Goal: Transaction & Acquisition: Purchase product/service

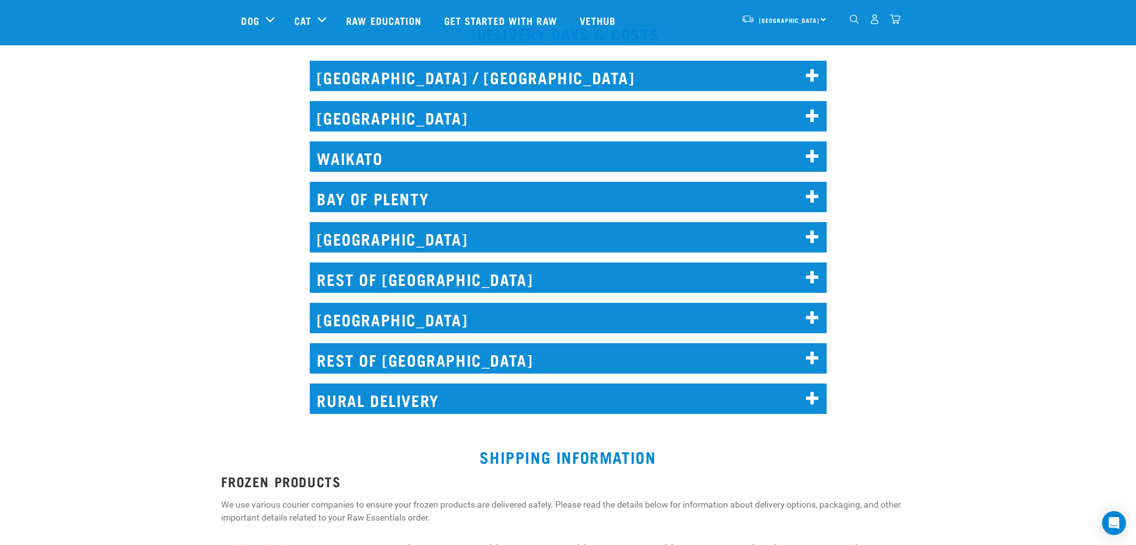
scroll to position [523, 0]
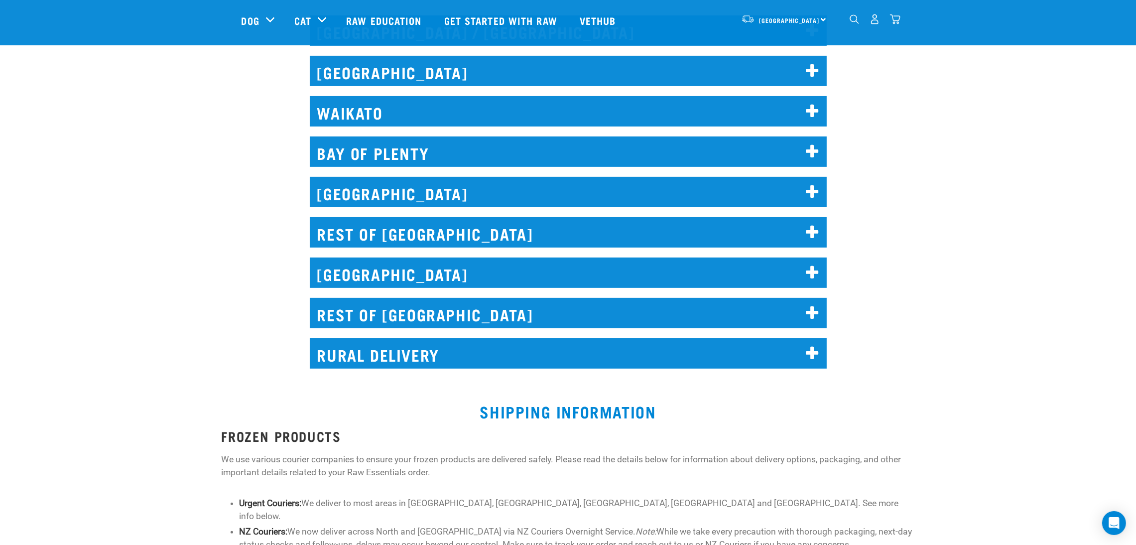
click at [427, 236] on h2 "REST OF [GEOGRAPHIC_DATA]" at bounding box center [568, 232] width 517 height 30
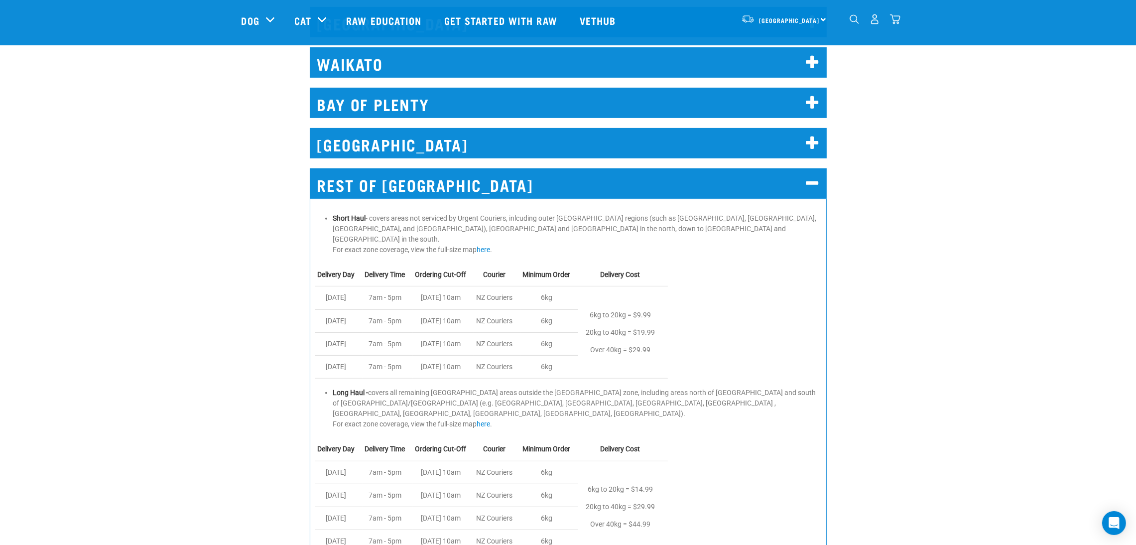
scroll to position [597, 0]
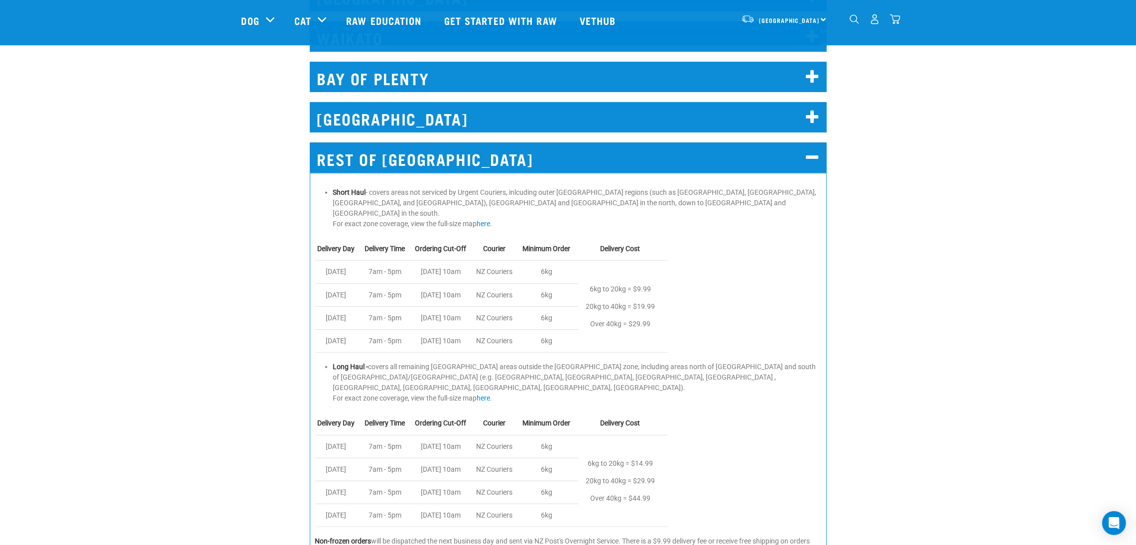
click at [402, 119] on h2 "[GEOGRAPHIC_DATA]" at bounding box center [568, 117] width 517 height 30
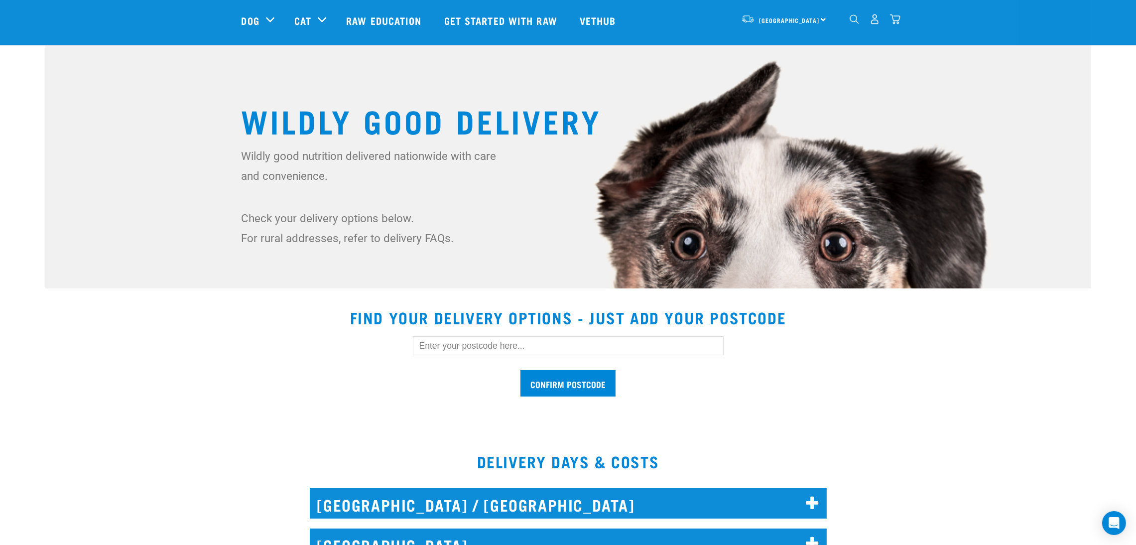
scroll to position [0, 0]
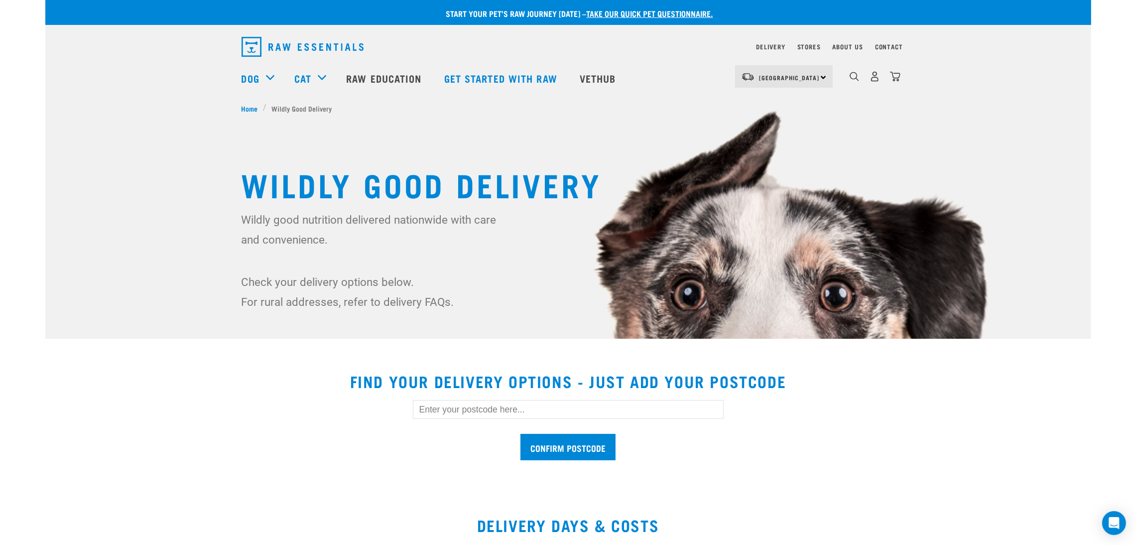
click at [487, 408] on input "text" at bounding box center [568, 409] width 311 height 19
type input "2471"
click at [537, 440] on input "Confirm postcode" at bounding box center [567, 447] width 95 height 26
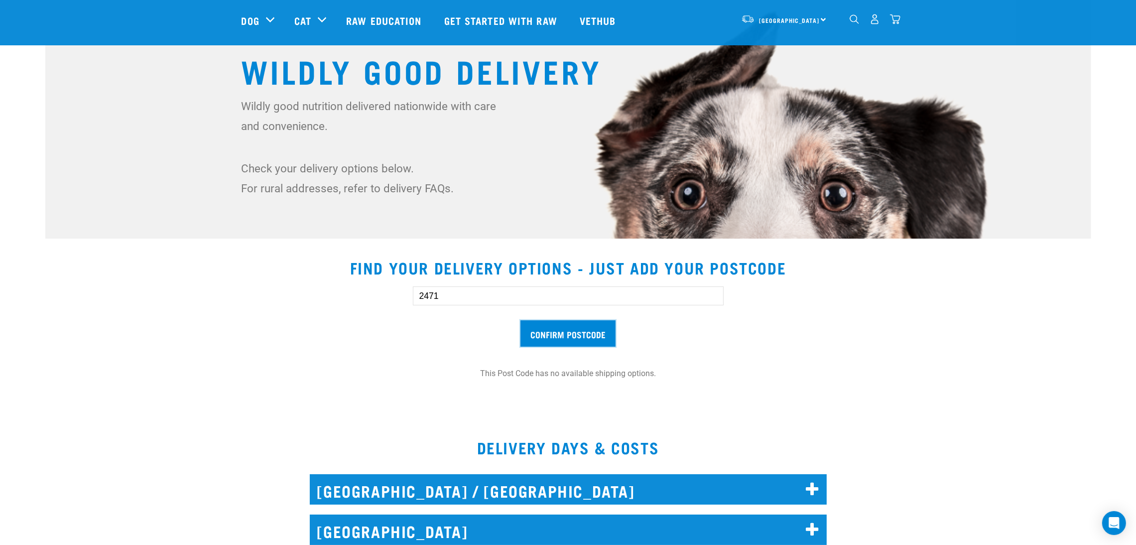
scroll to position [75, 0]
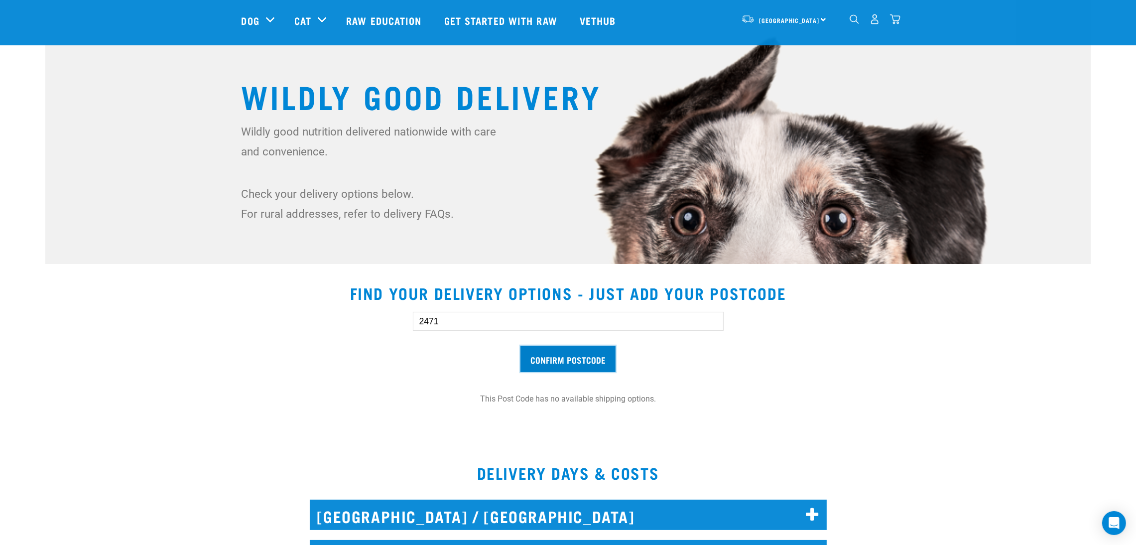
click at [537, 362] on input "Confirm postcode" at bounding box center [567, 359] width 95 height 26
drag, startPoint x: 453, startPoint y: 321, endPoint x: 307, endPoint y: 312, distance: 146.2
click at [305, 314] on div "2471 Confirm postcode" at bounding box center [568, 337] width 685 height 82
type input "2471"
click at [552, 365] on input "Confirm postcode" at bounding box center [567, 359] width 95 height 26
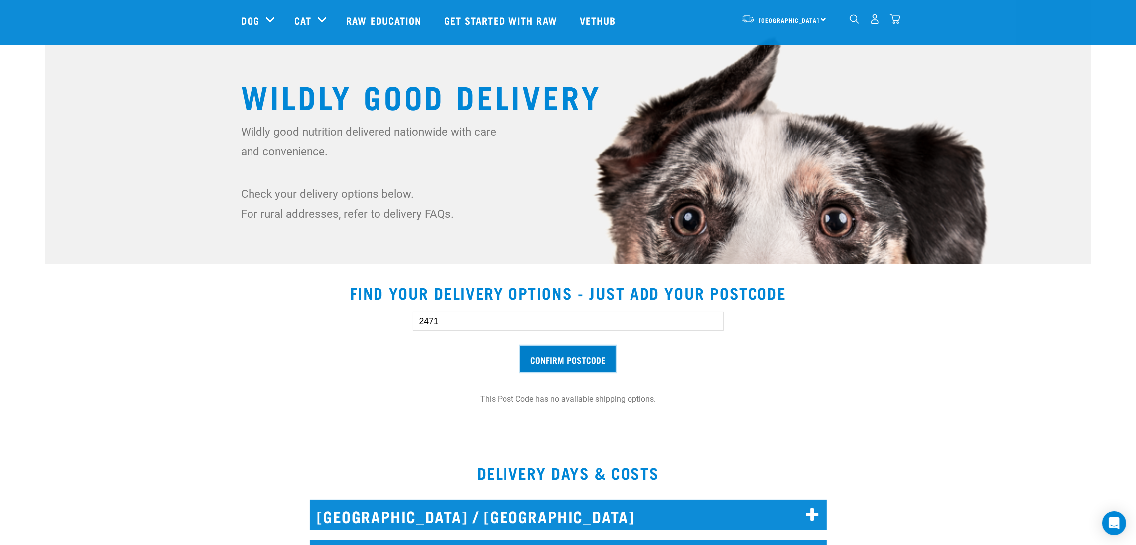
click at [552, 365] on input "Confirm postcode" at bounding box center [567, 359] width 95 height 26
drag, startPoint x: 473, startPoint y: 319, endPoint x: 257, endPoint y: 312, distance: 215.7
click at [268, 314] on div "2471 Confirm postcode" at bounding box center [568, 337] width 685 height 82
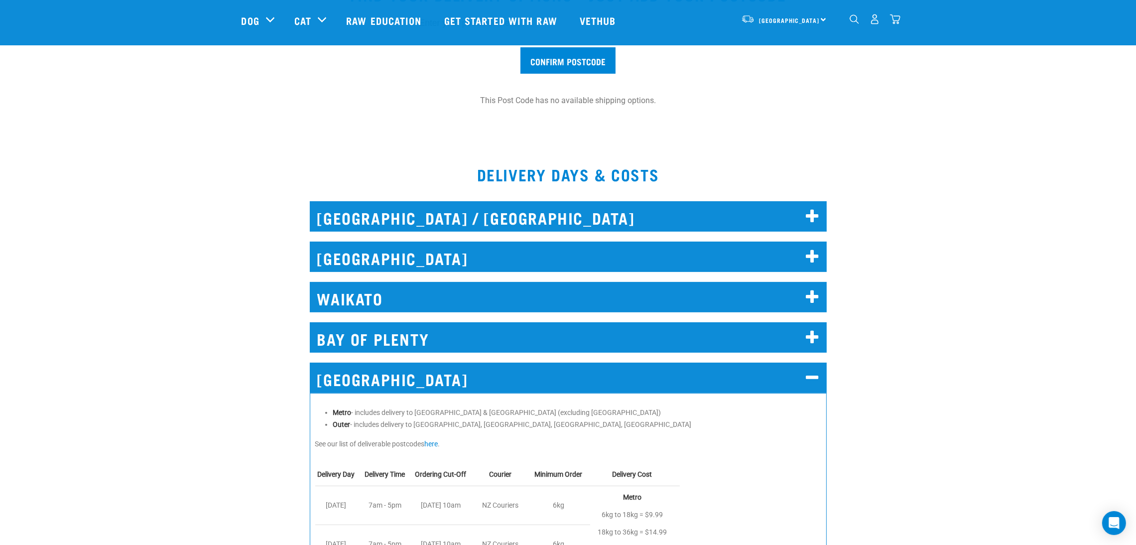
scroll to position [523, 0]
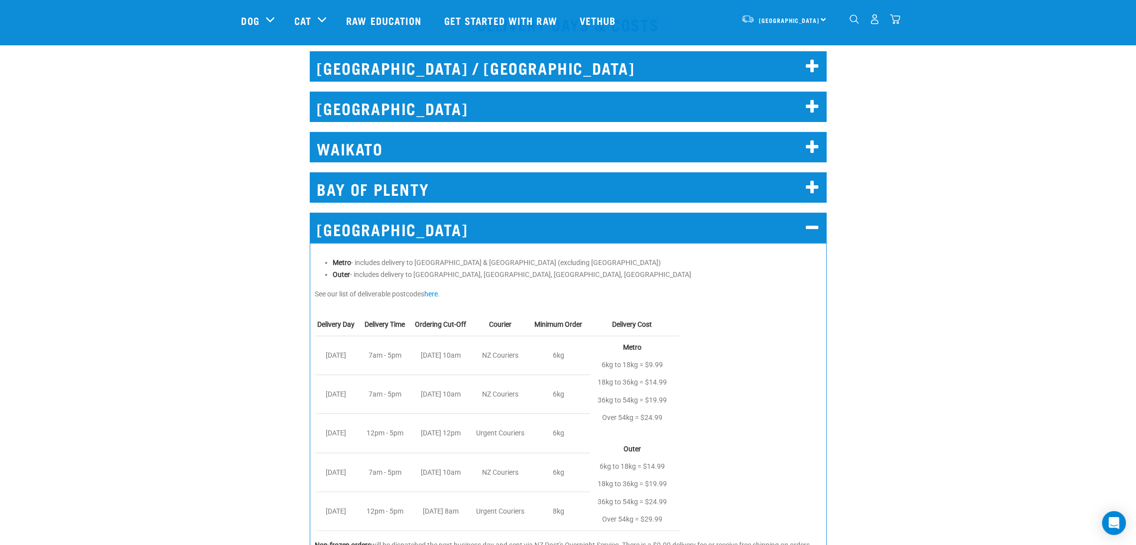
click at [501, 137] on h2 "WAIKATO" at bounding box center [568, 147] width 517 height 30
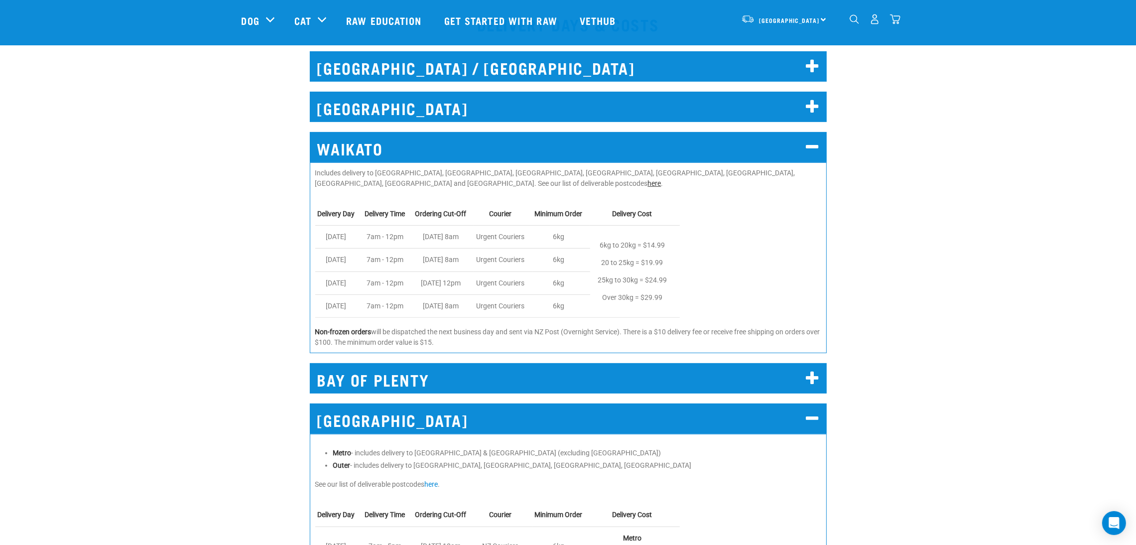
click at [661, 179] on link "here" at bounding box center [654, 183] width 13 height 8
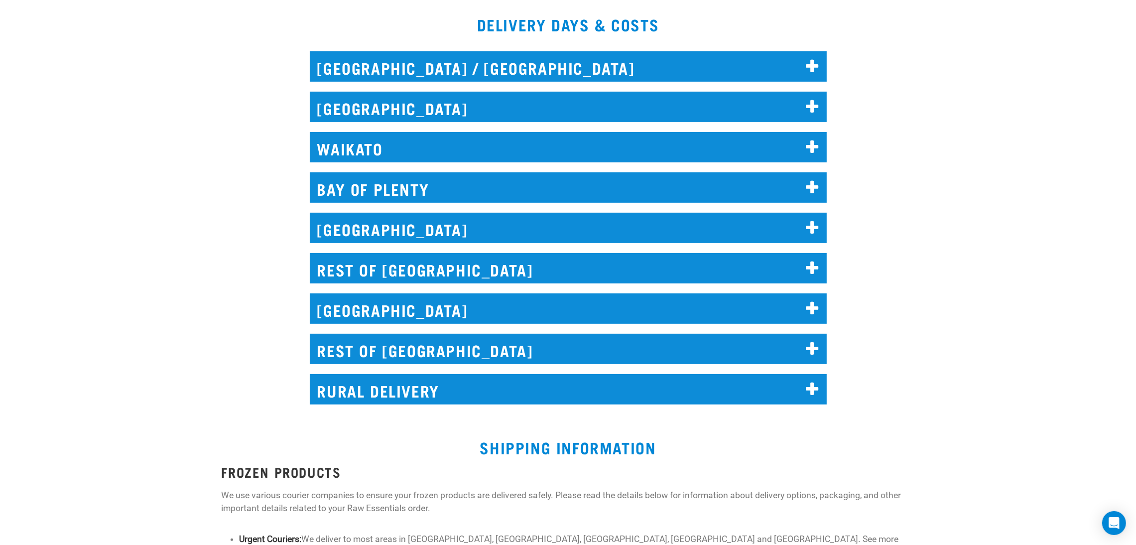
click at [391, 99] on h2 "[GEOGRAPHIC_DATA]" at bounding box center [568, 107] width 517 height 30
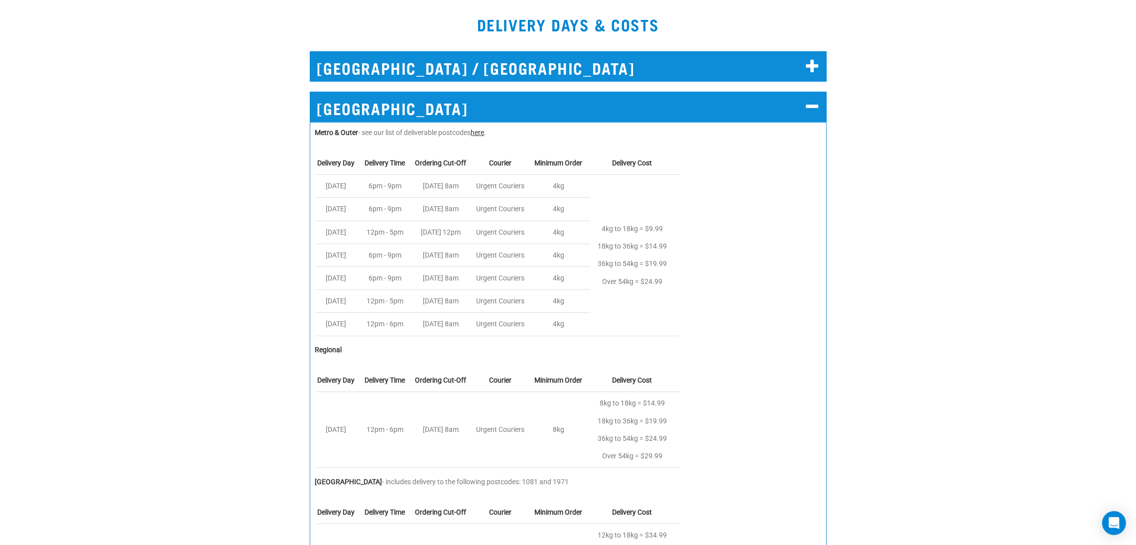
click at [484, 134] on link "here" at bounding box center [477, 132] width 13 height 8
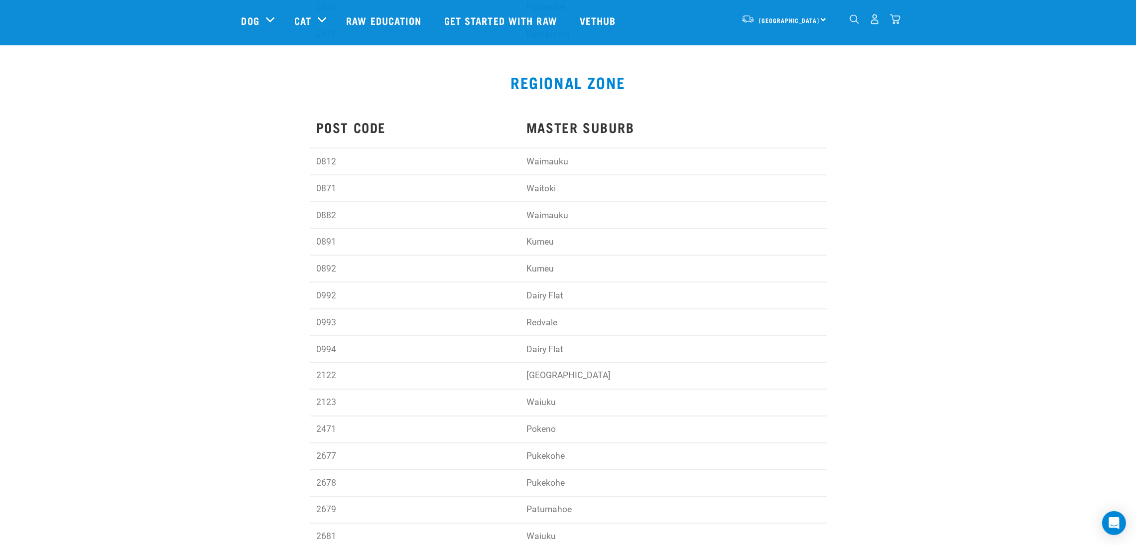
scroll to position [2613, 0]
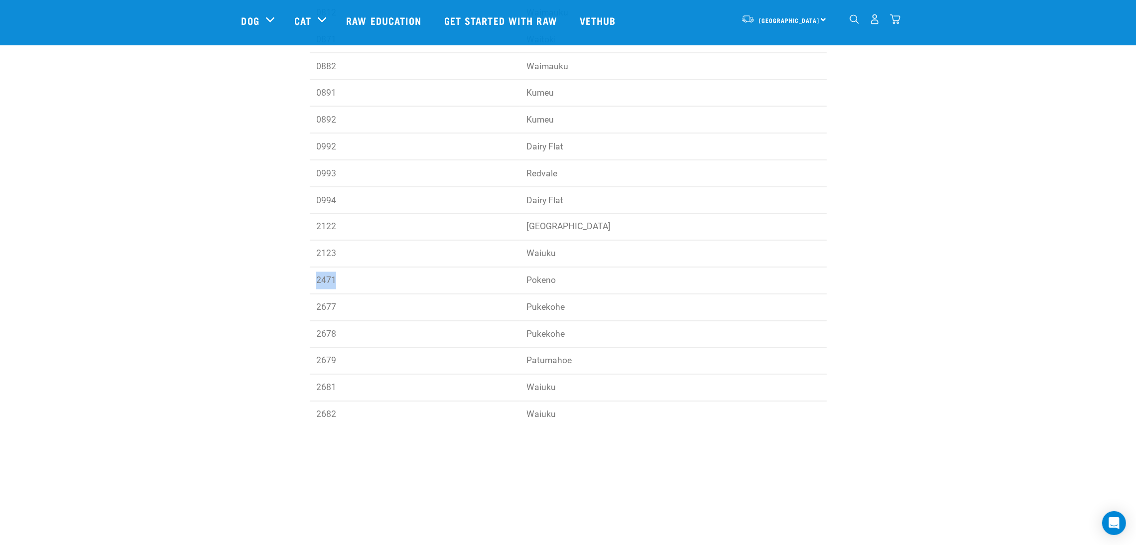
drag, startPoint x: 315, startPoint y: 291, endPoint x: 337, endPoint y: 290, distance: 21.9
click at [337, 290] on td "2471" at bounding box center [415, 280] width 210 height 27
click at [461, 280] on p "2471" at bounding box center [414, 280] width 197 height 17
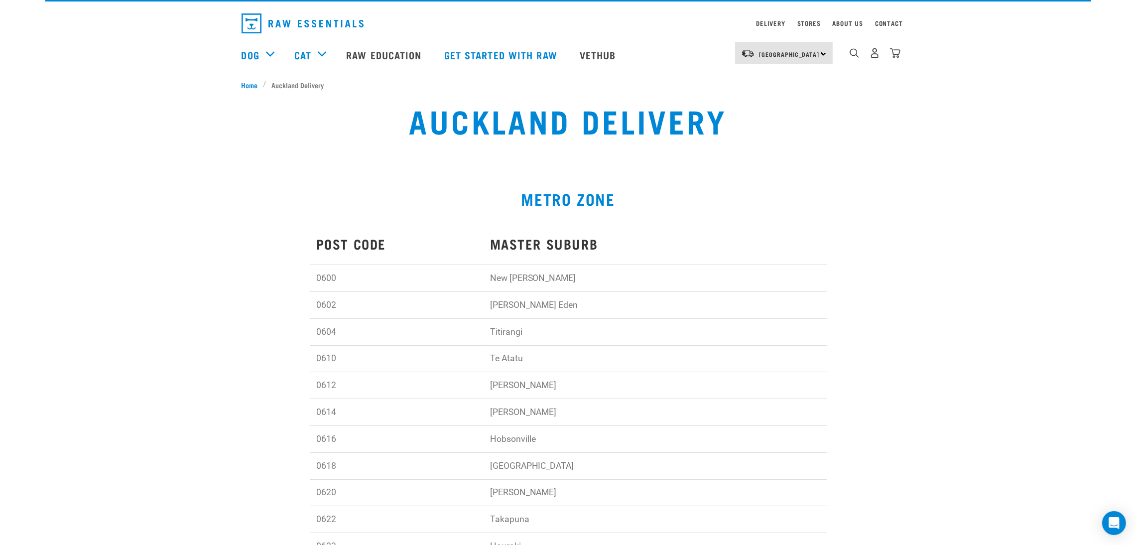
scroll to position [0, 0]
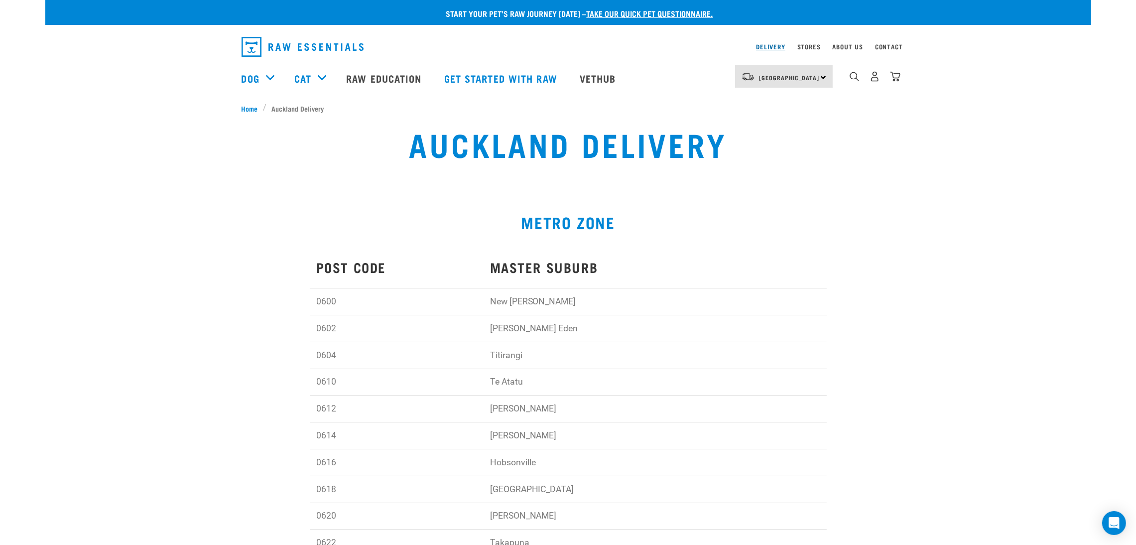
click at [766, 45] on link "Delivery" at bounding box center [770, 46] width 29 height 3
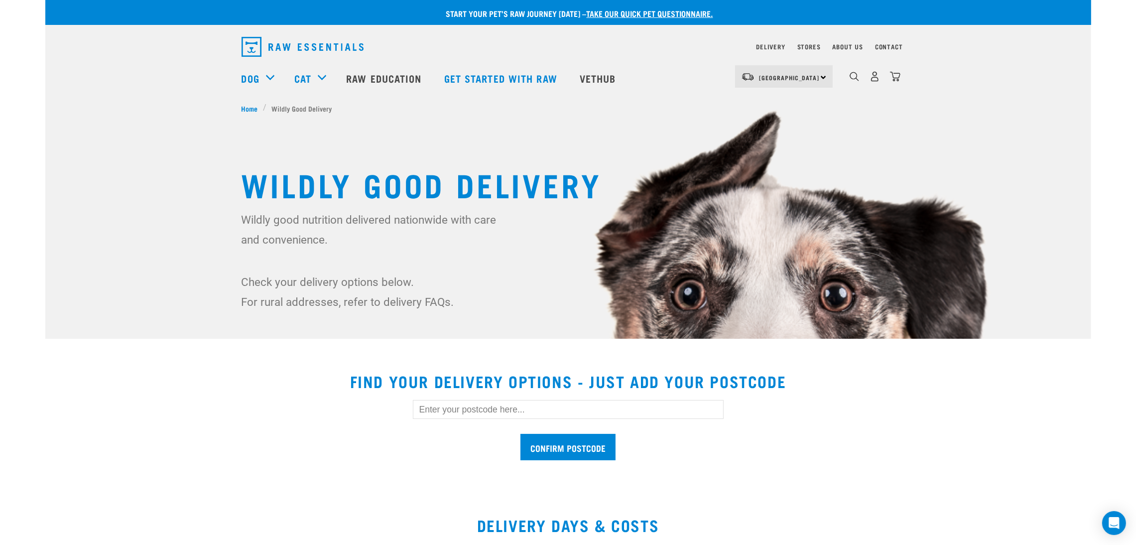
click at [533, 408] on input "text" at bounding box center [568, 409] width 311 height 19
click at [570, 439] on input "Confirm postcode" at bounding box center [567, 447] width 95 height 26
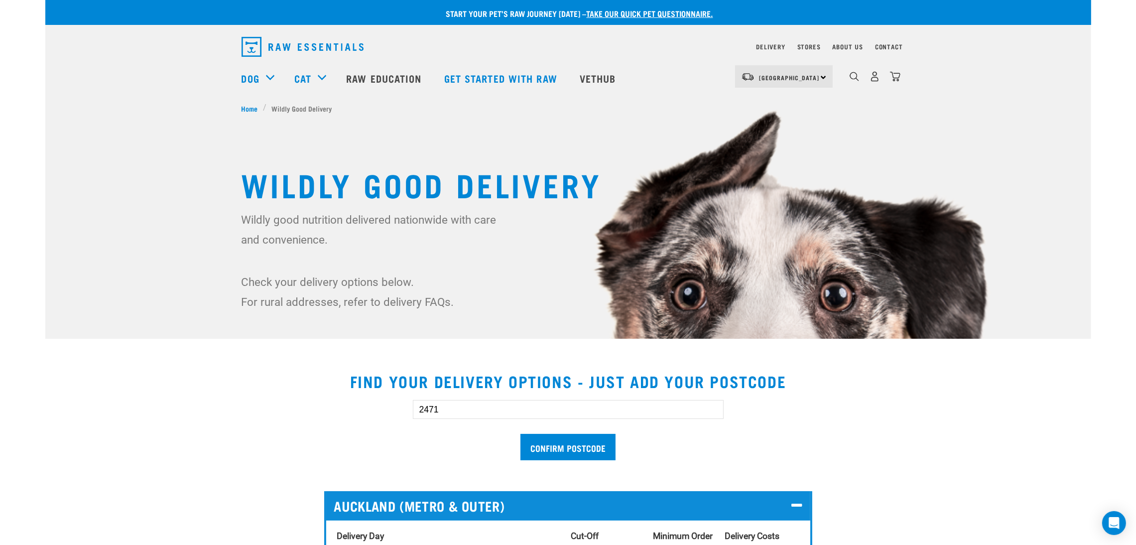
drag, startPoint x: 496, startPoint y: 412, endPoint x: 208, endPoint y: 416, distance: 288.8
click at [208, 416] on section "Find your delivery options - just add your postcode 2471 Confirm postcode [GEOG…" at bounding box center [568, 527] width 1046 height 335
type input "7972"
click at [534, 455] on input "Confirm postcode" at bounding box center [567, 447] width 95 height 26
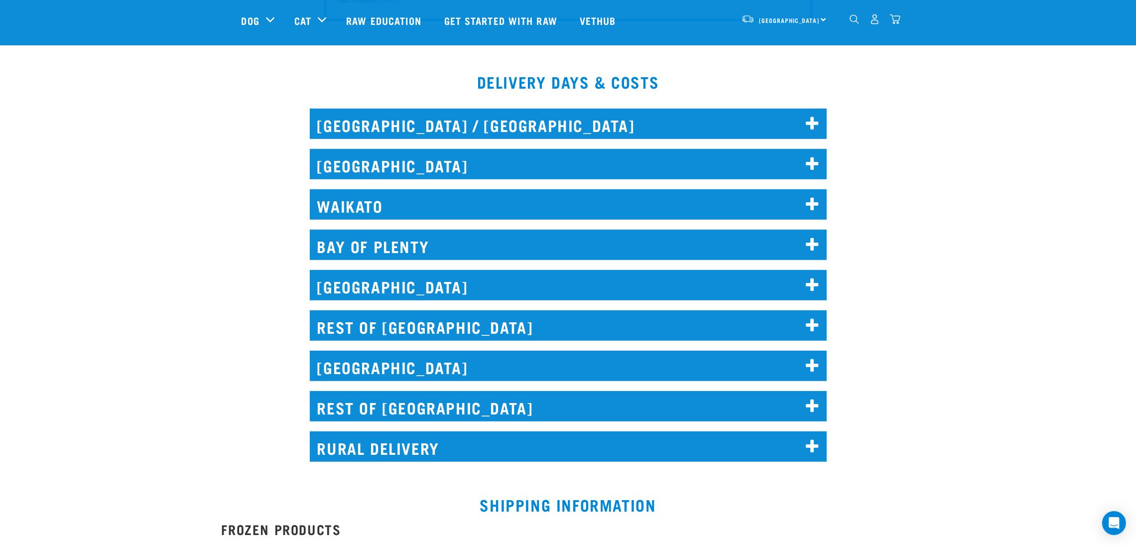
scroll to position [746, 0]
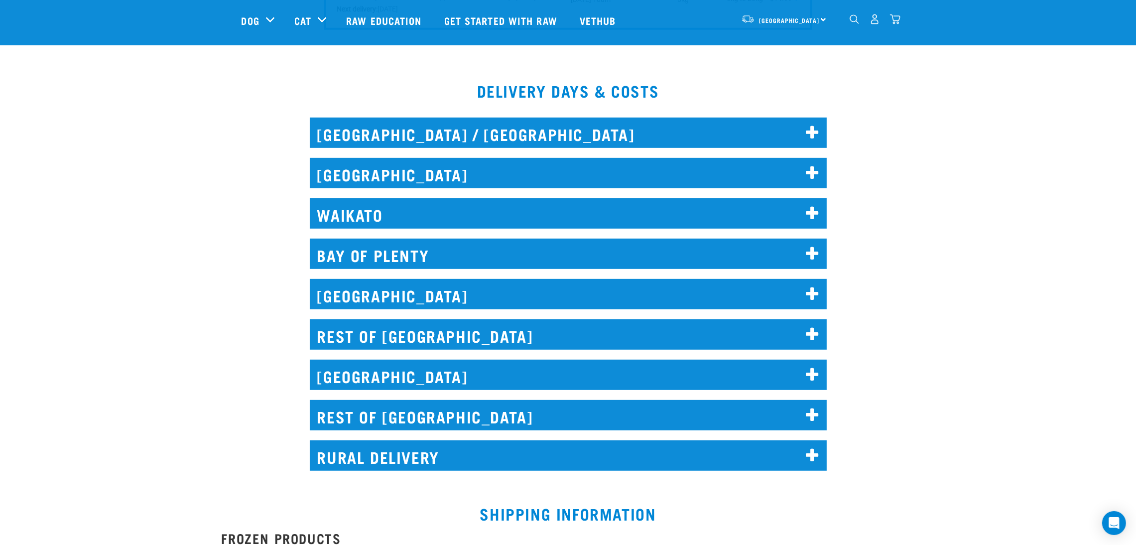
click at [385, 284] on h2 "WELLINGTON" at bounding box center [568, 294] width 517 height 30
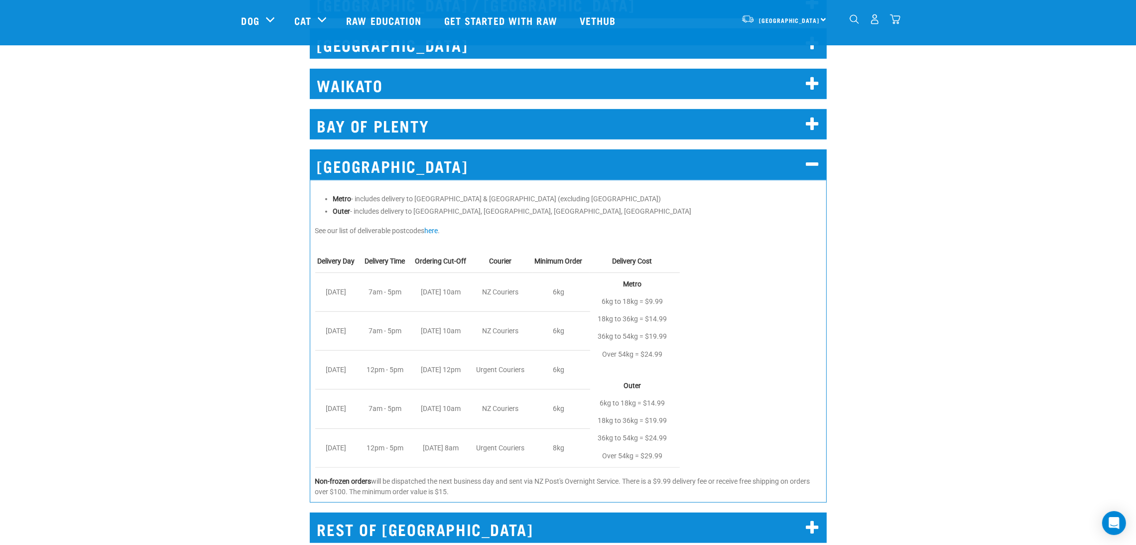
scroll to position [896, 0]
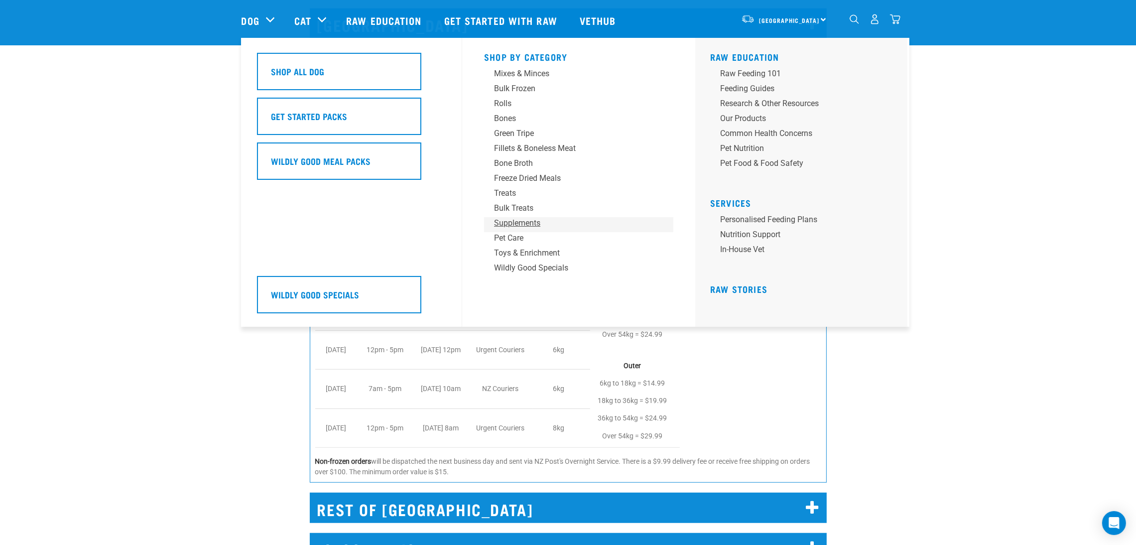
click at [492, 226] on link "Supplements" at bounding box center [578, 224] width 189 height 15
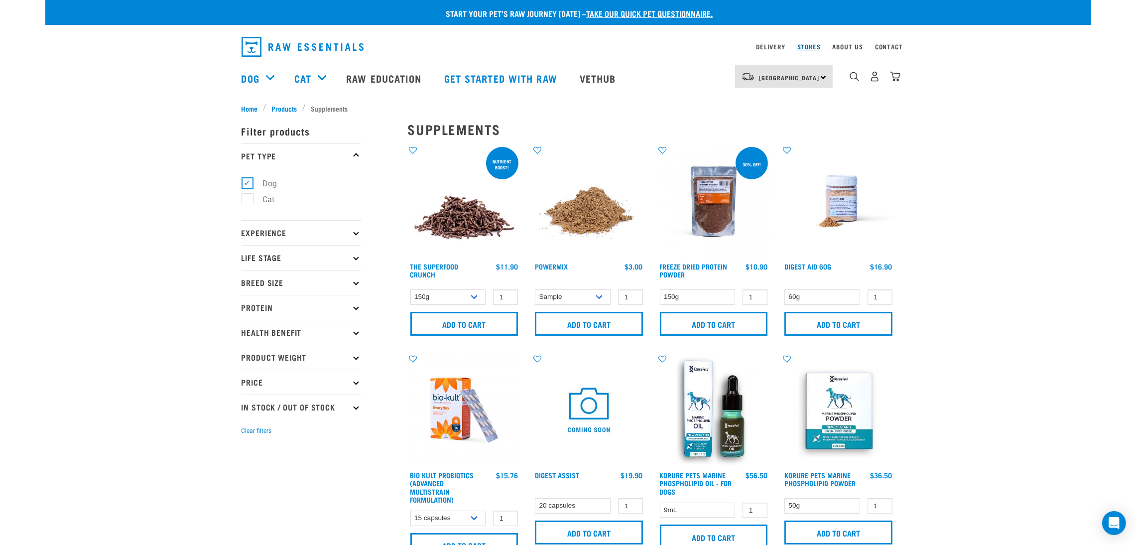
click at [806, 47] on link "Stores" at bounding box center [808, 46] width 23 height 3
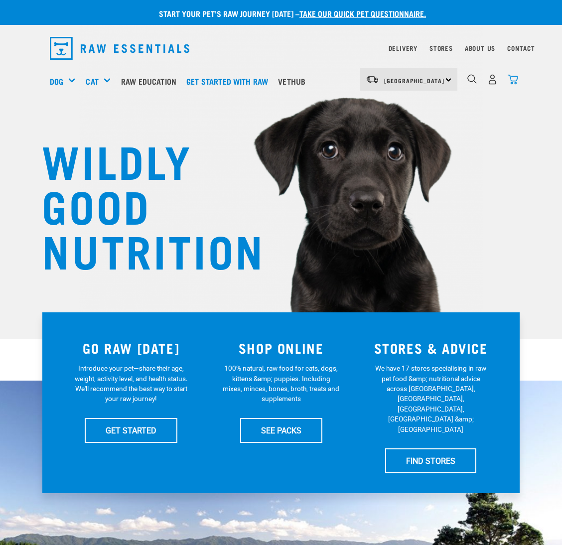
click at [507, 80] on img "dropdown navigation" at bounding box center [512, 79] width 10 height 10
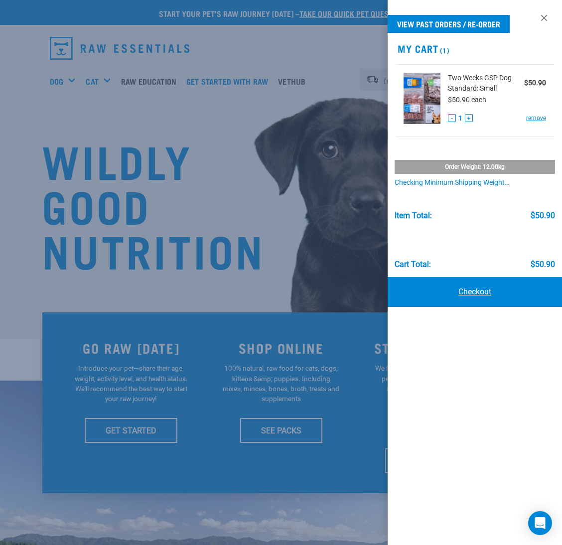
click at [489, 298] on link "Checkout" at bounding box center [474, 292] width 174 height 30
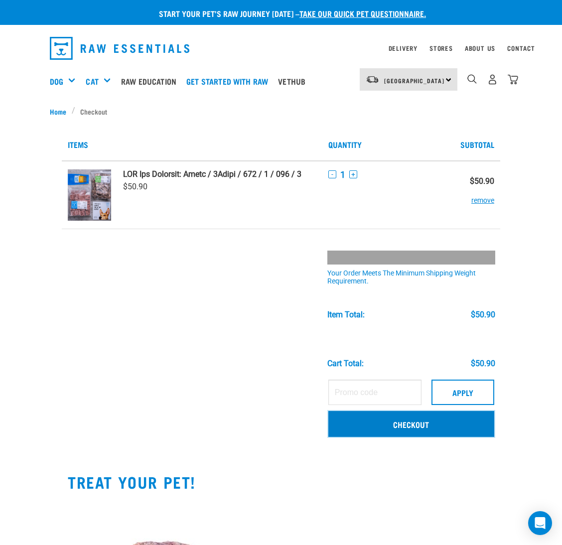
click at [378, 422] on link "Checkout" at bounding box center [411, 424] width 166 height 26
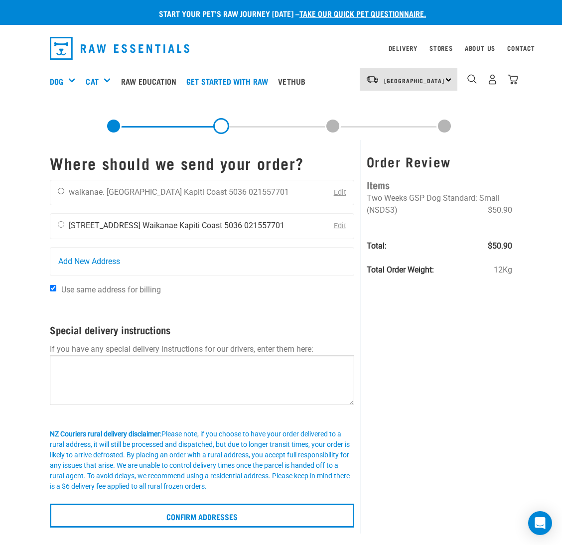
click at [61, 224] on input "radio" at bounding box center [61, 224] width 6 height 6
radio input "true"
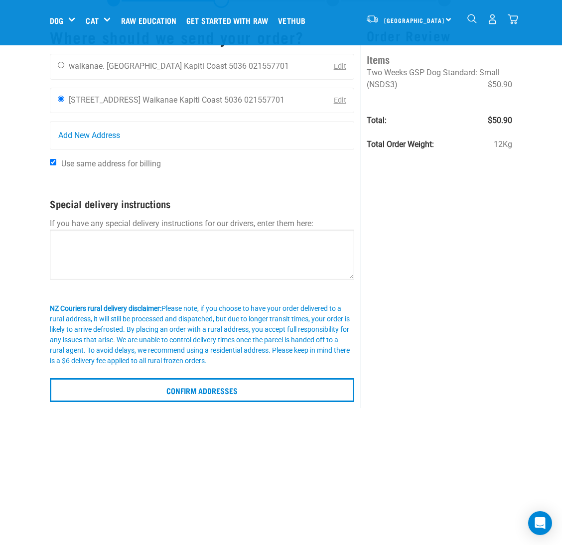
scroll to position [75, 0]
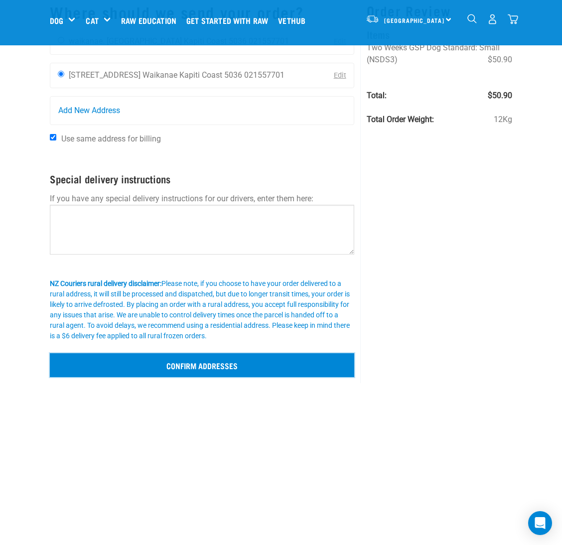
click at [191, 361] on input "Confirm addresses" at bounding box center [202, 365] width 304 height 24
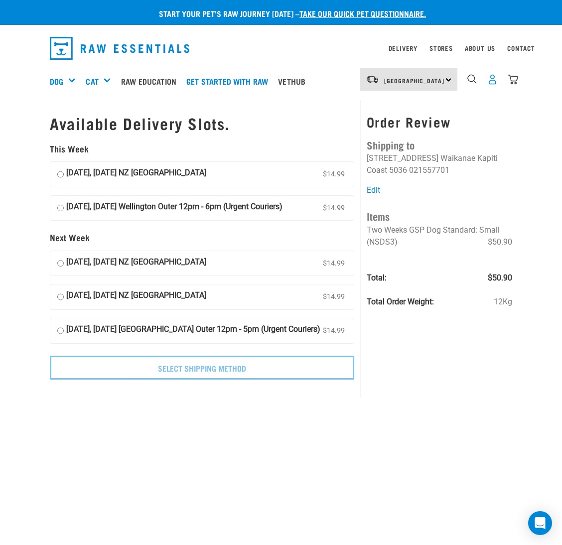
click at [492, 78] on img "dropdown navigation" at bounding box center [492, 79] width 10 height 10
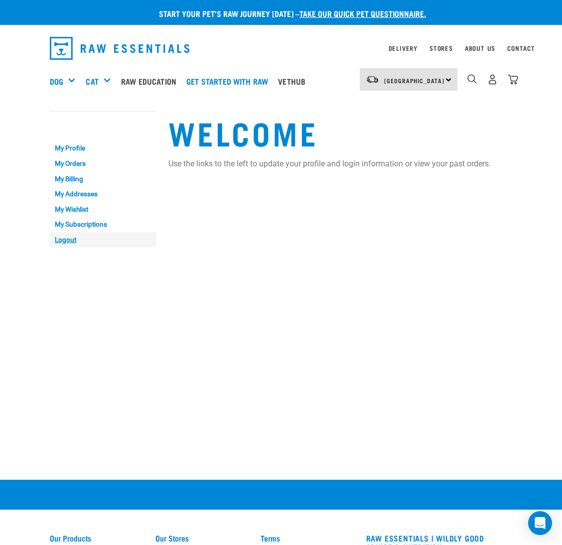
click at [62, 240] on link "Logout" at bounding box center [103, 239] width 107 height 15
